Goal: Task Accomplishment & Management: Manage account settings

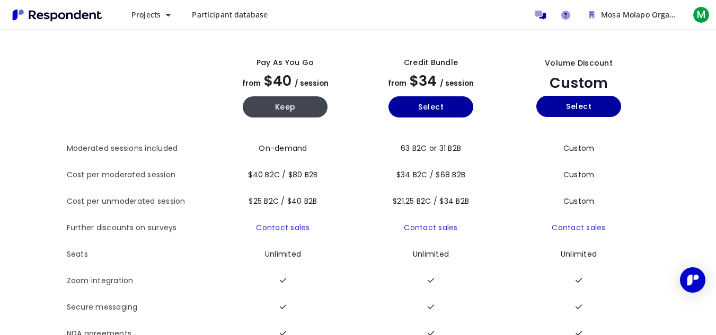
scroll to position [23, 0]
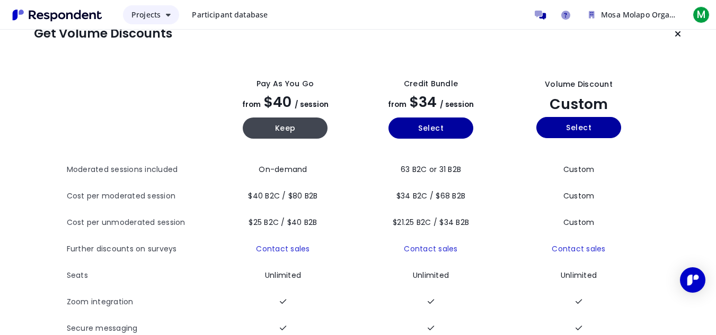
click at [158, 15] on span "Projects" at bounding box center [145, 15] width 29 height 10
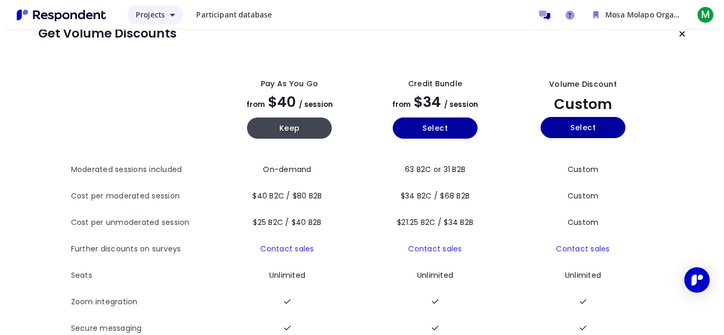
scroll to position [0, 0]
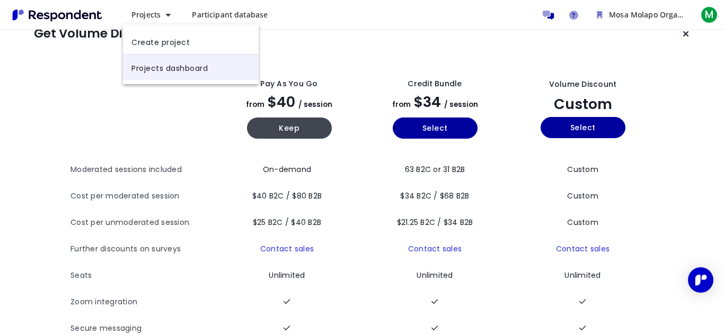
click at [162, 72] on link "Projects dashboard" at bounding box center [191, 67] width 136 height 25
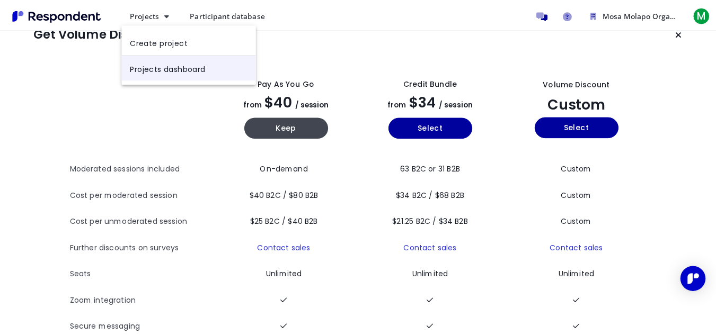
scroll to position [23, 0]
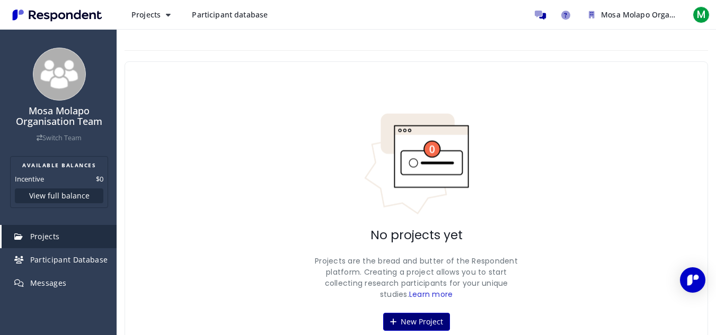
click at [435, 322] on button "New Project" at bounding box center [416, 322] width 67 height 18
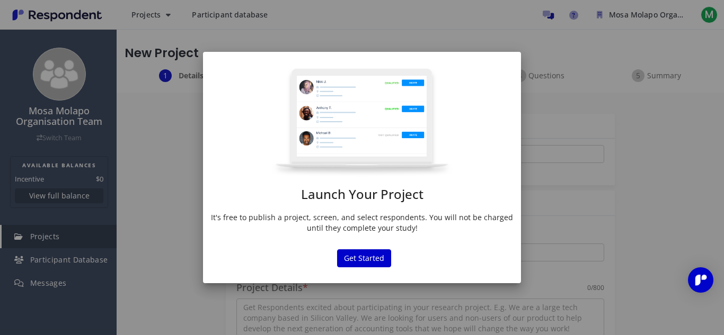
click at [65, 126] on div "Launch Your Project It's free to publish a project, screen, and select responde…" at bounding box center [362, 167] width 724 height 335
click at [140, 110] on div "Launch Your Project It's free to publish a project, screen, and select responde…" at bounding box center [362, 167] width 724 height 335
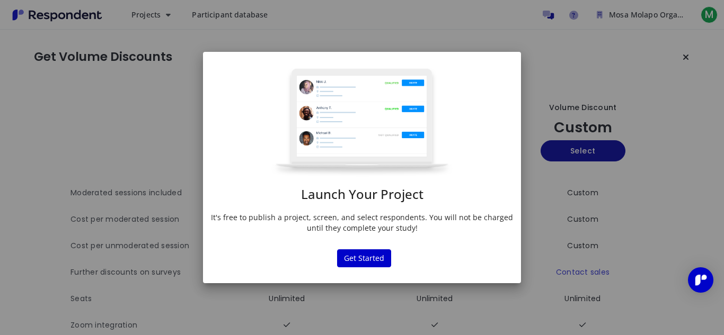
click at [682, 3] on div "Launch Your Project It's free to publish a project, screen, and select responde…" at bounding box center [362, 167] width 724 height 335
click at [660, 18] on div "Launch Your Project It's free to publish a project, screen, and select responde…" at bounding box center [362, 167] width 724 height 335
click at [158, 36] on div "Launch Your Project It's free to publish a project, screen, and select responde…" at bounding box center [362, 167] width 724 height 335
click at [356, 252] on button "Get Started" at bounding box center [364, 259] width 54 height 18
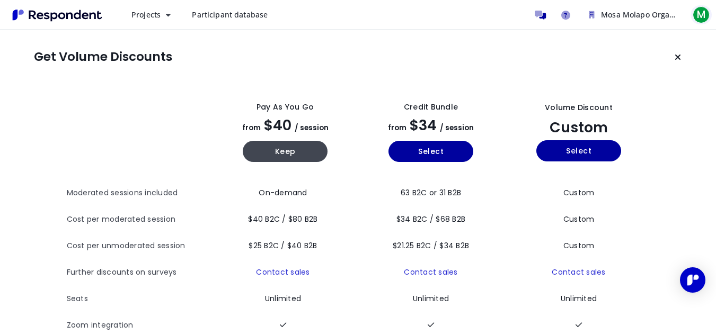
click at [698, 11] on span "M" at bounding box center [701, 14] width 17 height 17
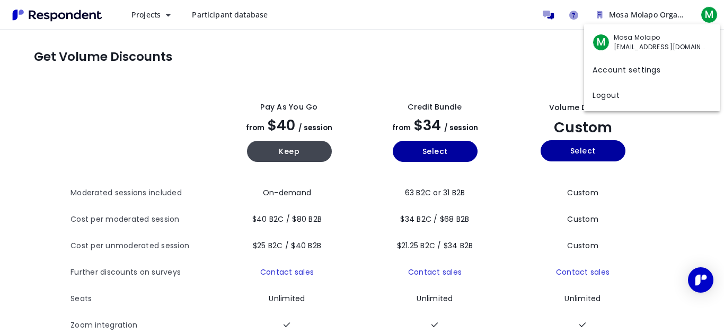
click at [678, 30] on div "M Mosa Molapo [EMAIL_ADDRESS][DOMAIN_NAME]" at bounding box center [652, 43] width 136 height 28
click at [646, 67] on link "Account settings" at bounding box center [652, 68] width 136 height 25
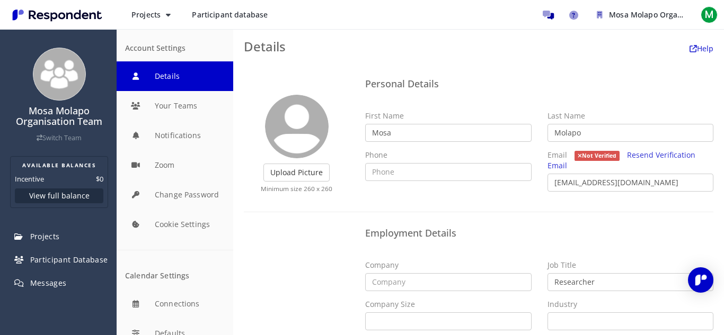
click at [206, 78] on button "Details" at bounding box center [175, 76] width 117 height 30
click at [193, 48] on div "Account Settings" at bounding box center [175, 48] width 100 height 9
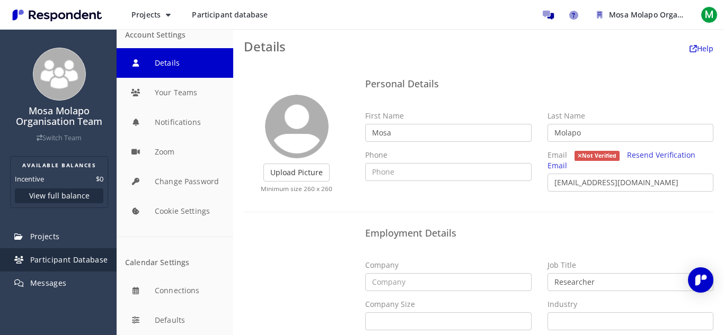
click at [88, 255] on span "Participant Database" at bounding box center [69, 260] width 78 height 10
